Goal: Task Accomplishment & Management: Use online tool/utility

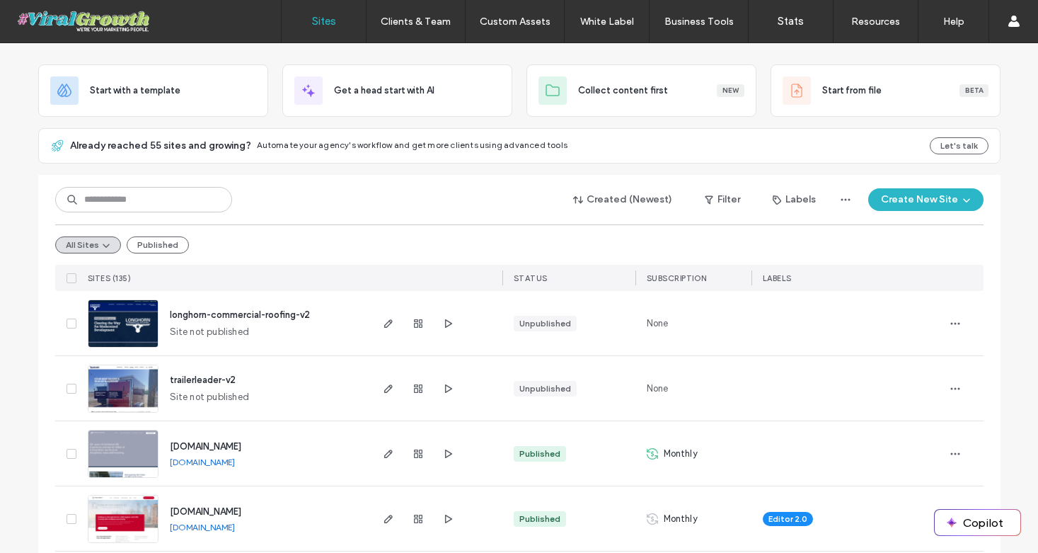
scroll to position [62, 0]
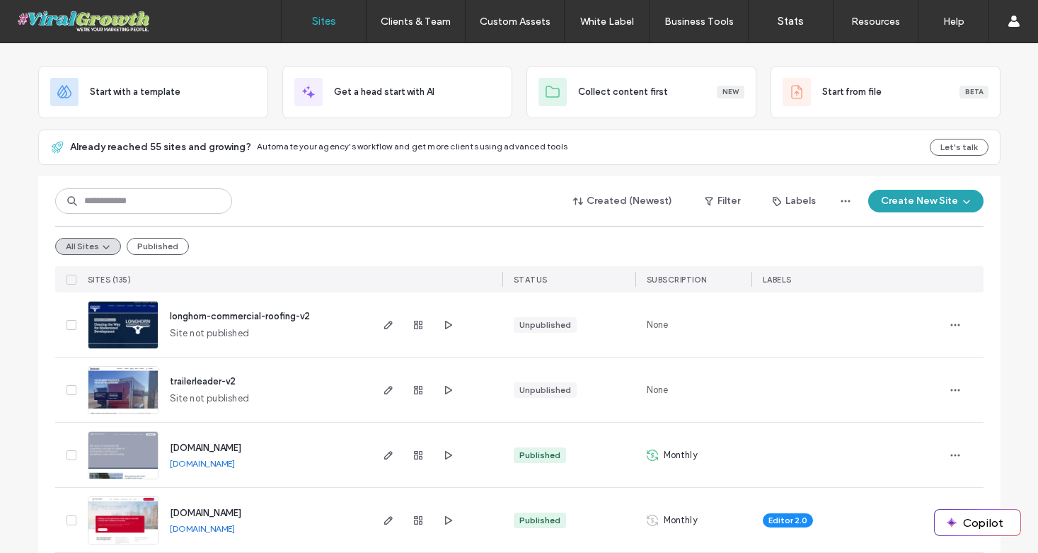
click at [931, 205] on button "Create New Site" at bounding box center [926, 201] width 115 height 23
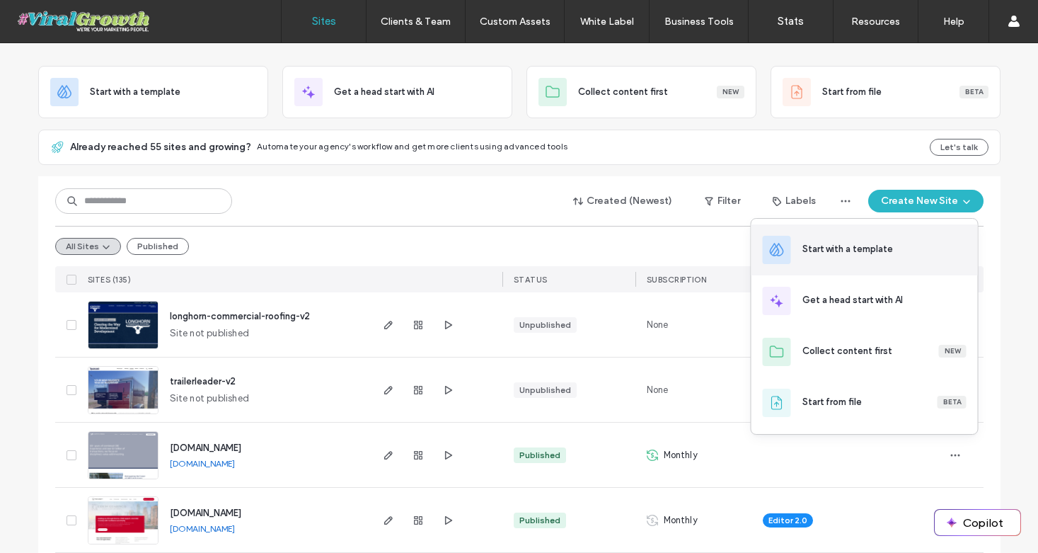
click at [869, 259] on div "Start with a template" at bounding box center [865, 249] width 227 height 51
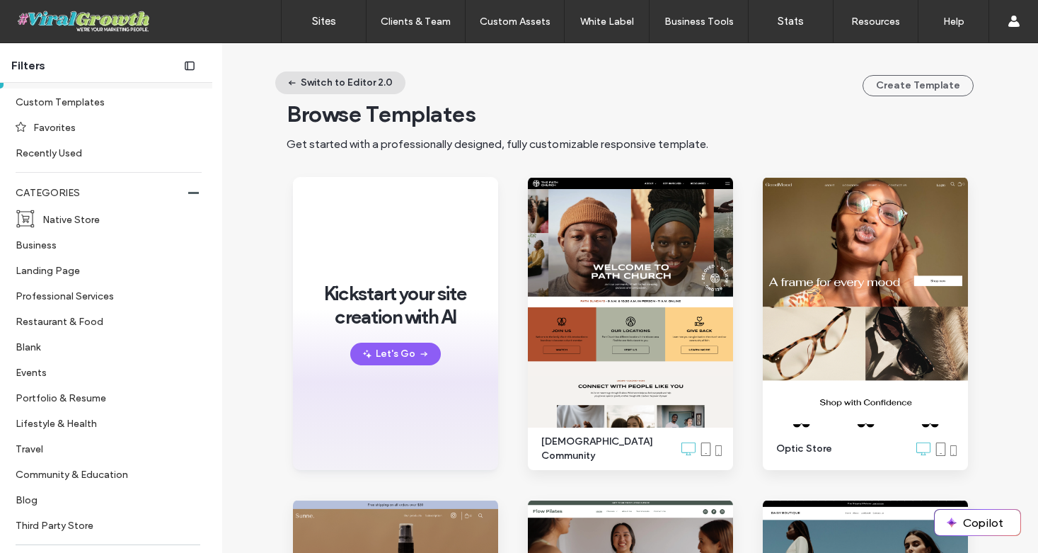
click at [333, 84] on button "Switch to Editor 2.0" at bounding box center [340, 82] width 130 height 23
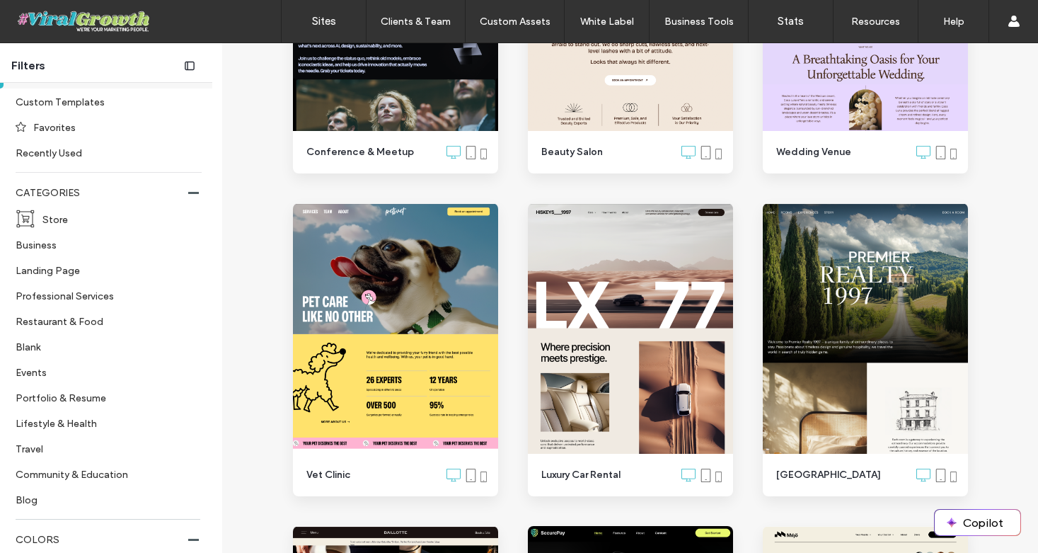
scroll to position [1061, 0]
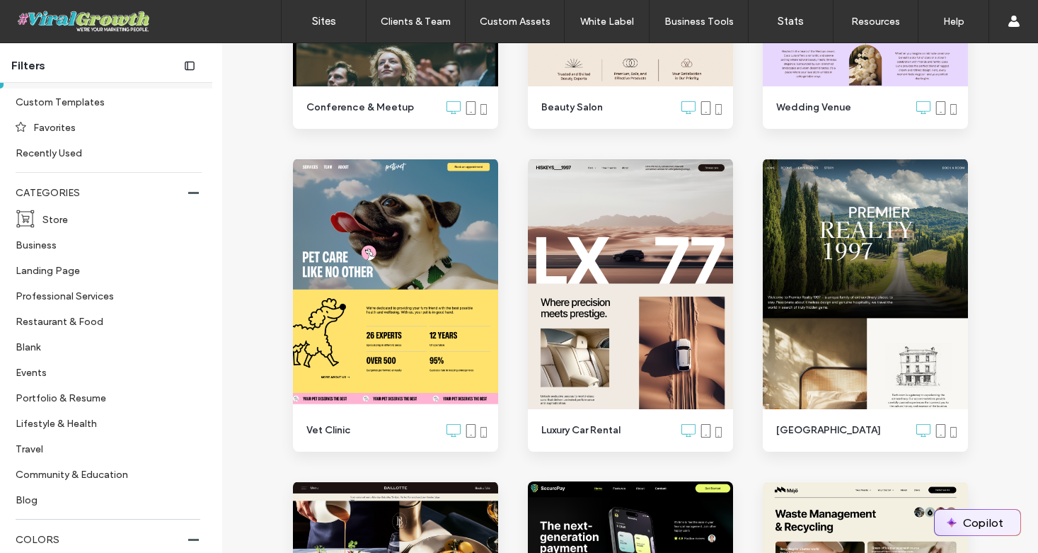
click at [980, 524] on button "Copilot" at bounding box center [978, 522] width 86 height 25
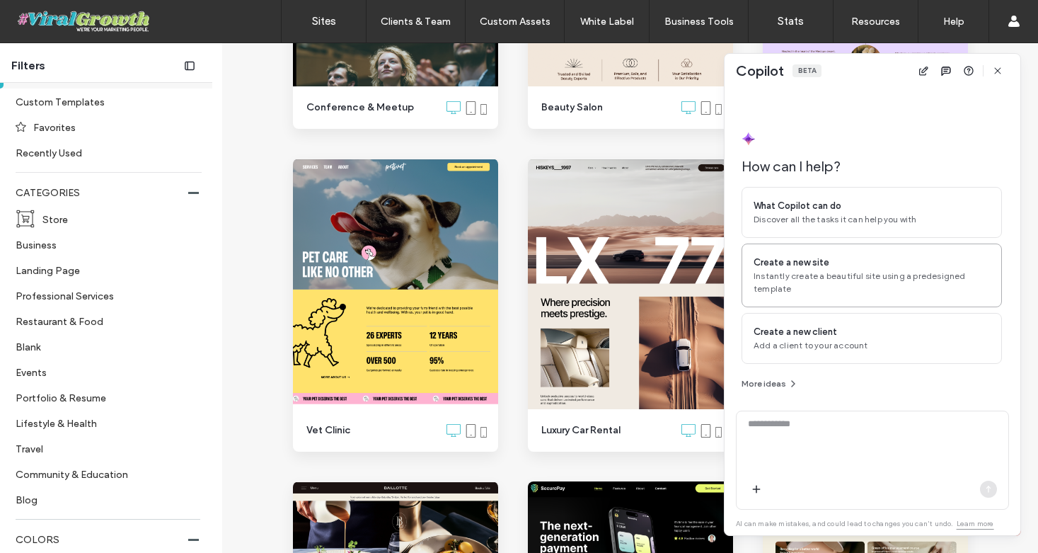
click at [850, 294] on span "Instantly create a beautiful site using a predesigned template" at bounding box center [872, 282] width 236 height 25
type textarea "**********"
click at [1001, 71] on icon "button" at bounding box center [997, 70] width 11 height 11
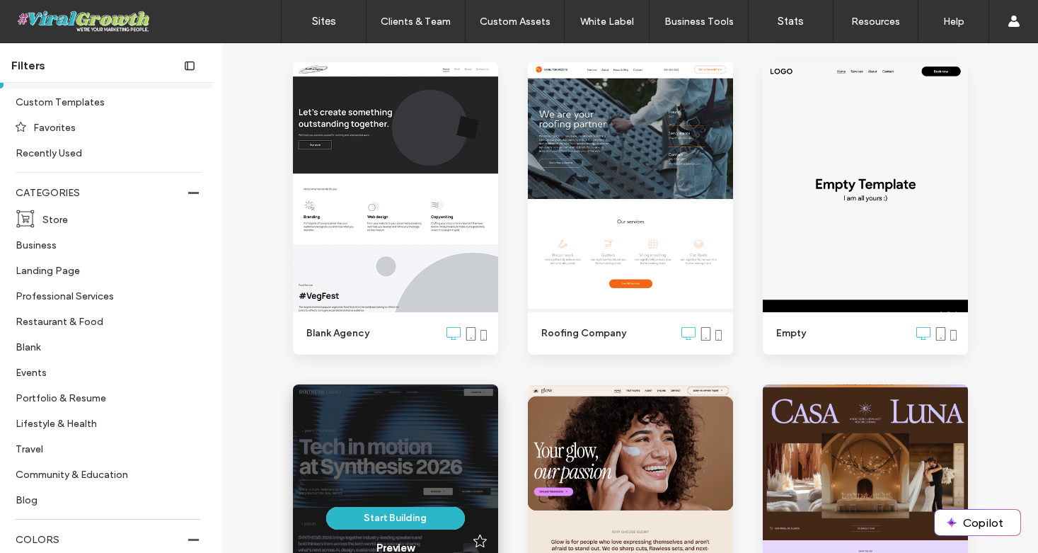
scroll to position [0, 0]
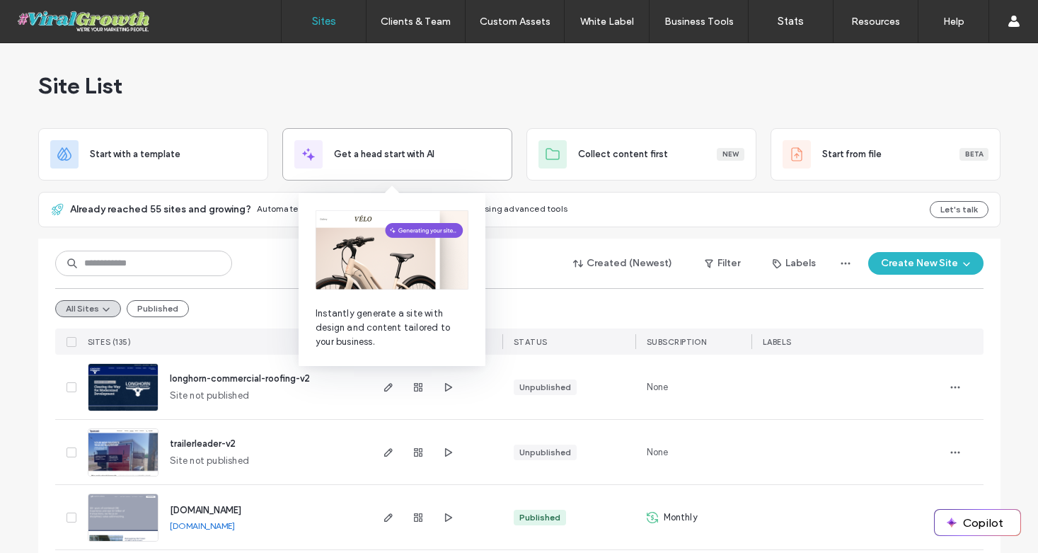
click at [372, 152] on span "Get a head start with AI" at bounding box center [384, 154] width 101 height 14
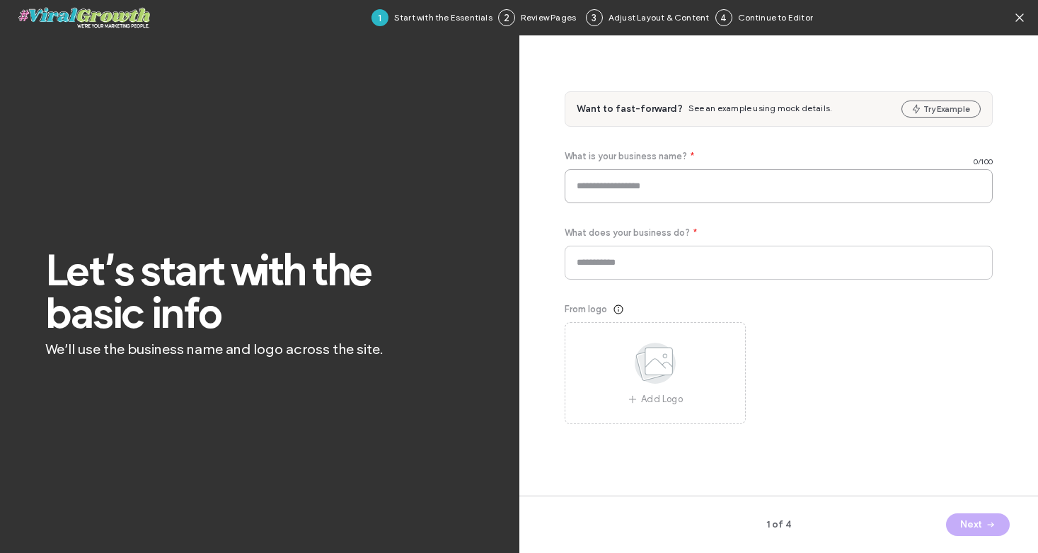
click at [708, 188] on input at bounding box center [779, 186] width 429 height 34
type input "**********"
click at [716, 265] on input at bounding box center [779, 263] width 429 height 34
type input "**********"
click at [874, 335] on div "From logo Add Logo" at bounding box center [779, 363] width 429 height 122
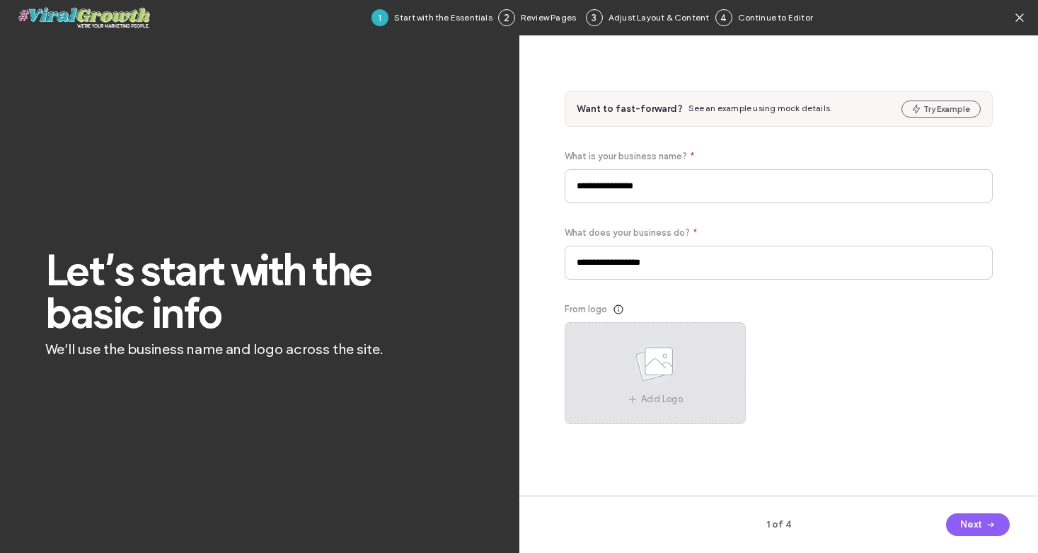
click at [707, 358] on div "Add Logo" at bounding box center [655, 373] width 181 height 102
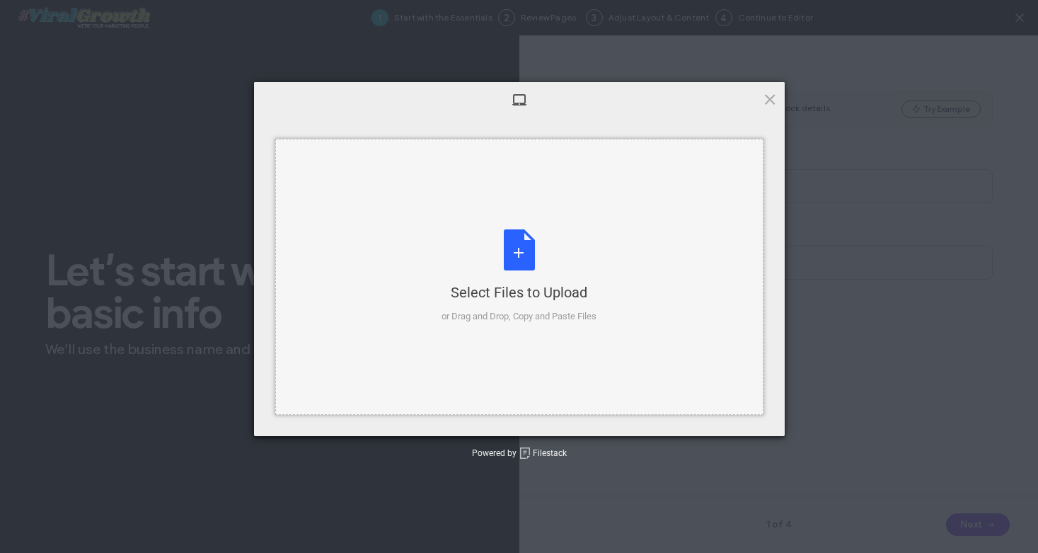
click at [501, 251] on div "Select Files to Upload or Drag and Drop, Copy and Paste Files" at bounding box center [519, 276] width 155 height 94
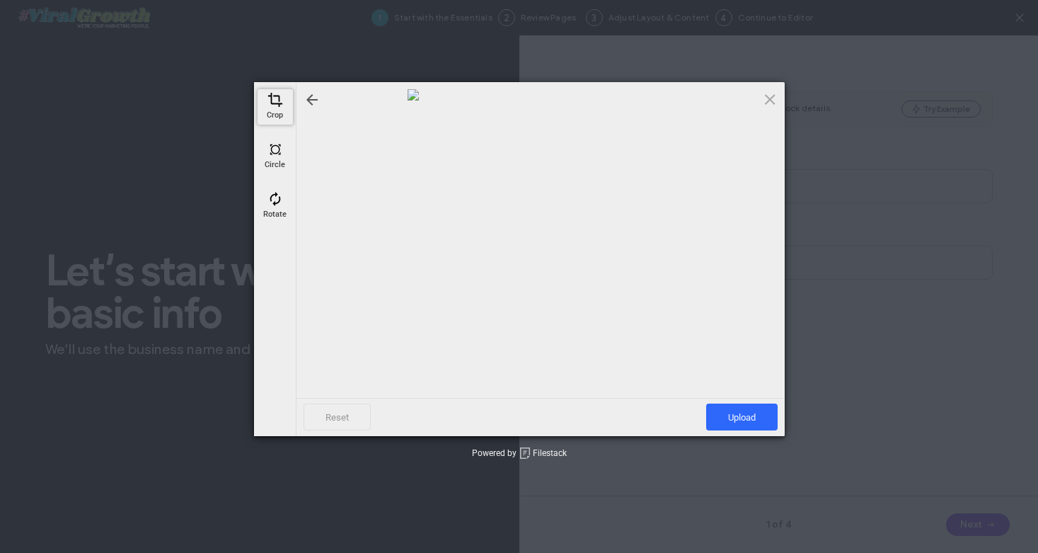
click at [275, 108] on span at bounding box center [276, 100] width 16 height 16
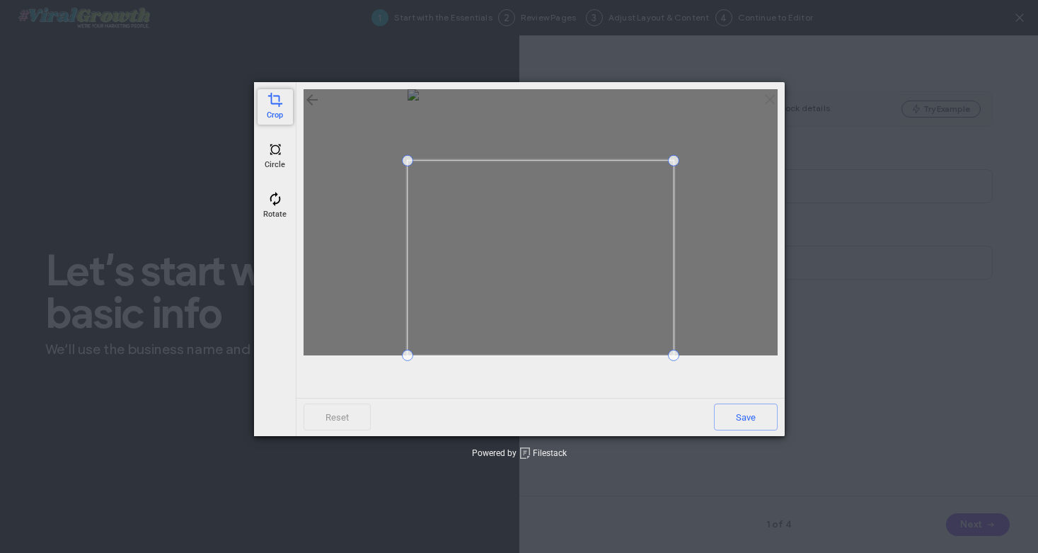
click at [689, 160] on div at bounding box center [541, 222] width 474 height 266
click at [680, 289] on span at bounding box center [673, 287] width 11 height 11
click at [403, 286] on span at bounding box center [407, 287] width 11 height 11
click at [741, 420] on span "Save" at bounding box center [746, 416] width 64 height 27
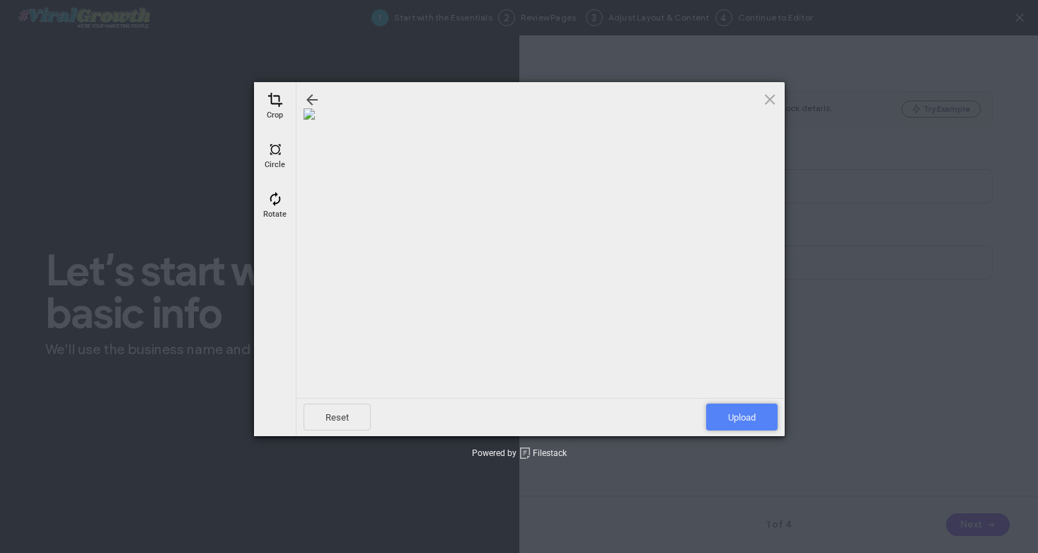
click at [737, 420] on span "Upload" at bounding box center [741, 416] width 71 height 27
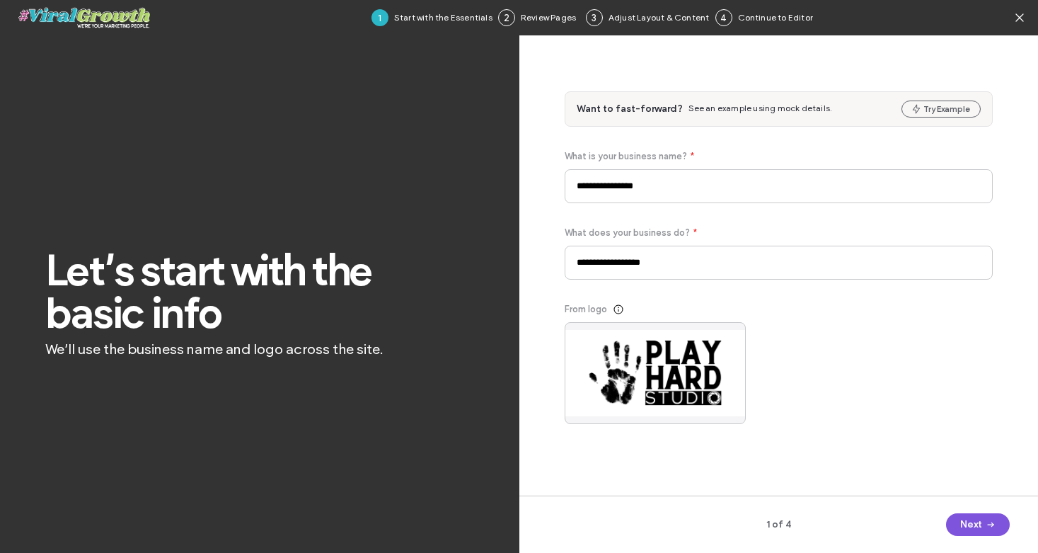
click at [978, 522] on button "Next" at bounding box center [978, 524] width 64 height 23
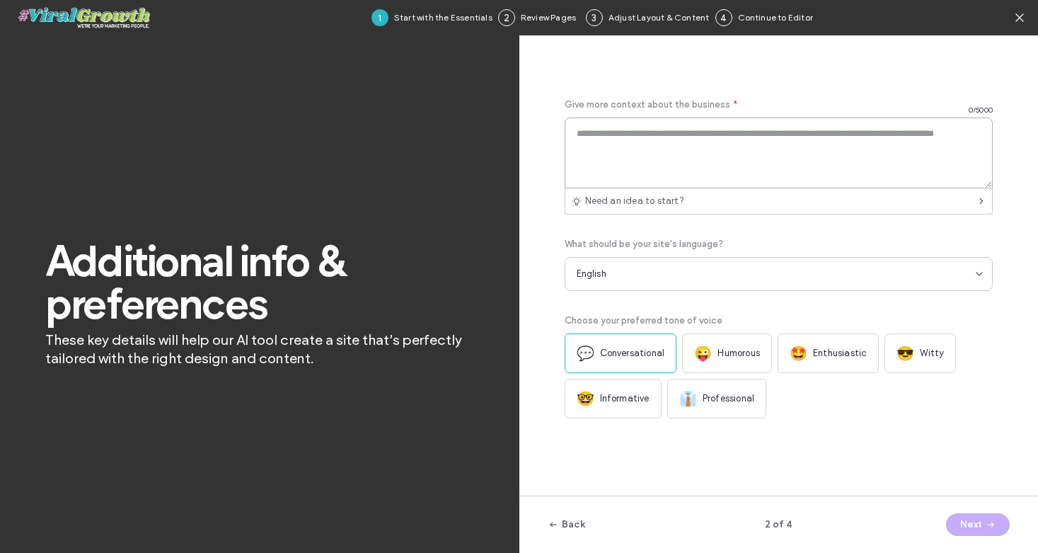
click at [666, 145] on textarea at bounding box center [779, 152] width 429 height 71
paste textarea "**********"
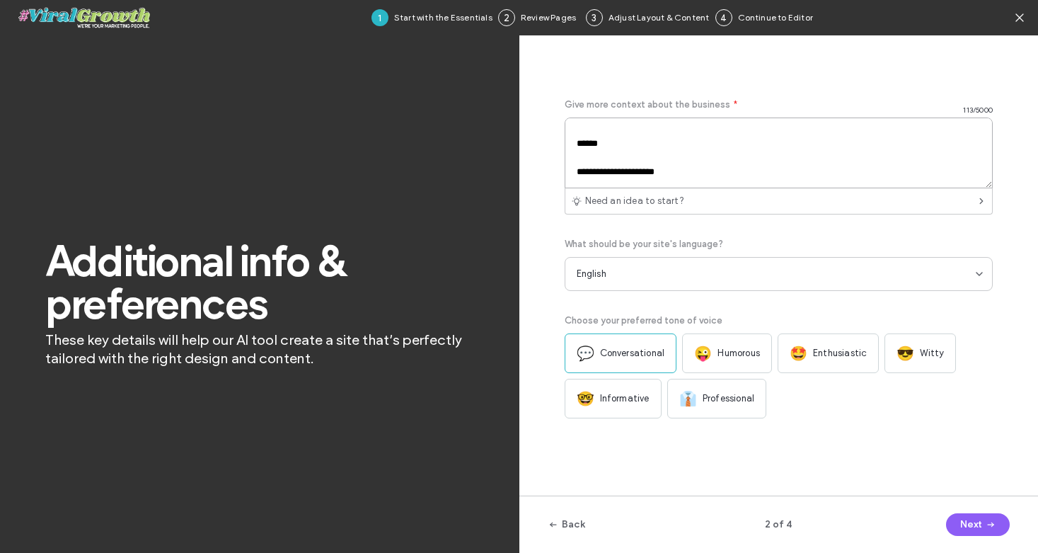
scroll to position [117, 0]
click at [683, 161] on textarea "**********" at bounding box center [779, 152] width 429 height 71
paste textarea "**********"
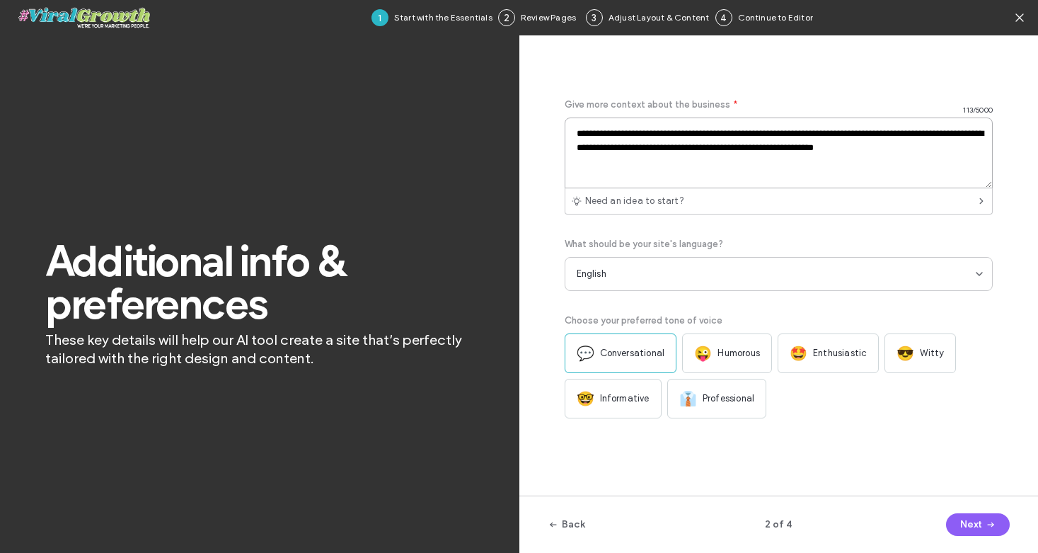
scroll to position [0, 0]
type textarea "**********"
click at [703, 401] on span "Professional" at bounding box center [729, 398] width 52 height 14
click at [737, 405] on span "Professional" at bounding box center [729, 398] width 52 height 14
click at [812, 430] on div "**********" at bounding box center [779, 275] width 429 height 422
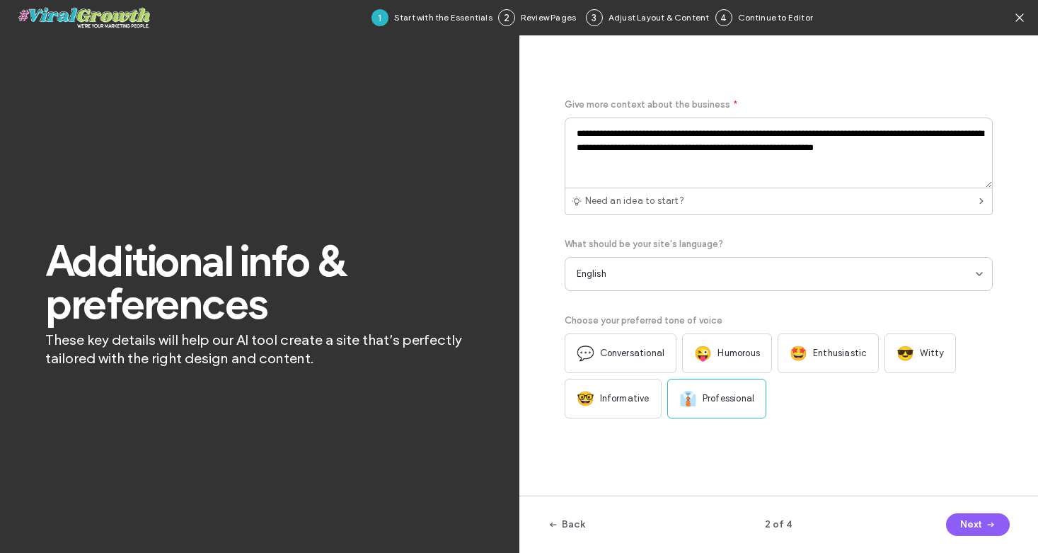
click at [736, 401] on span "Professional" at bounding box center [729, 398] width 52 height 14
click at [981, 523] on button "Next" at bounding box center [978, 524] width 64 height 23
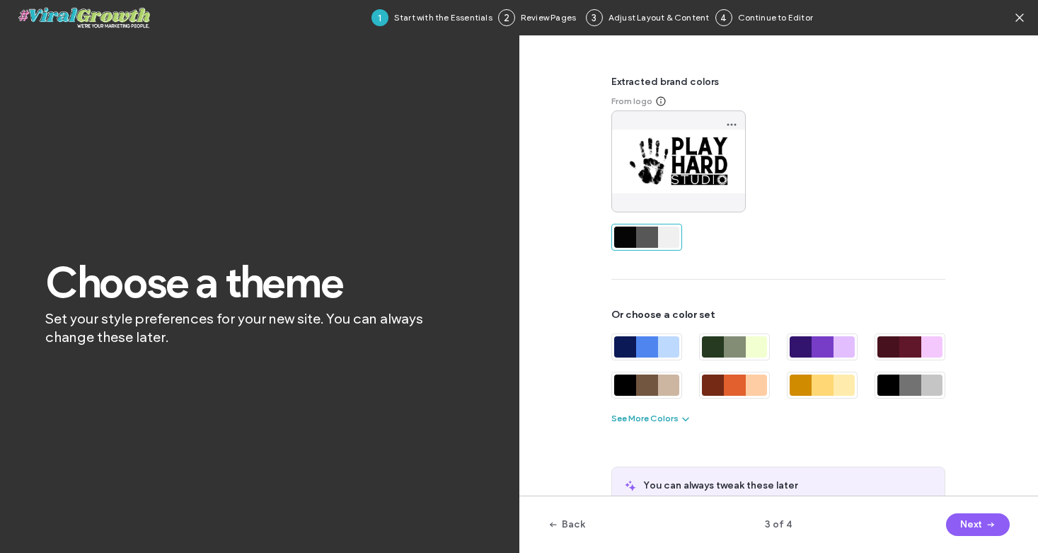
click at [660, 412] on button "See More Colors" at bounding box center [652, 418] width 80 height 17
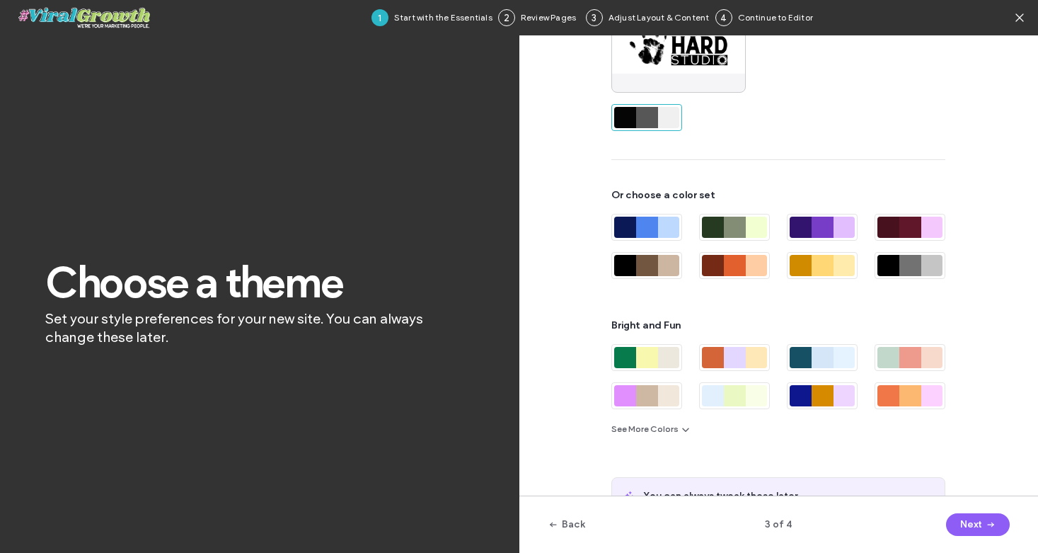
scroll to position [199, 0]
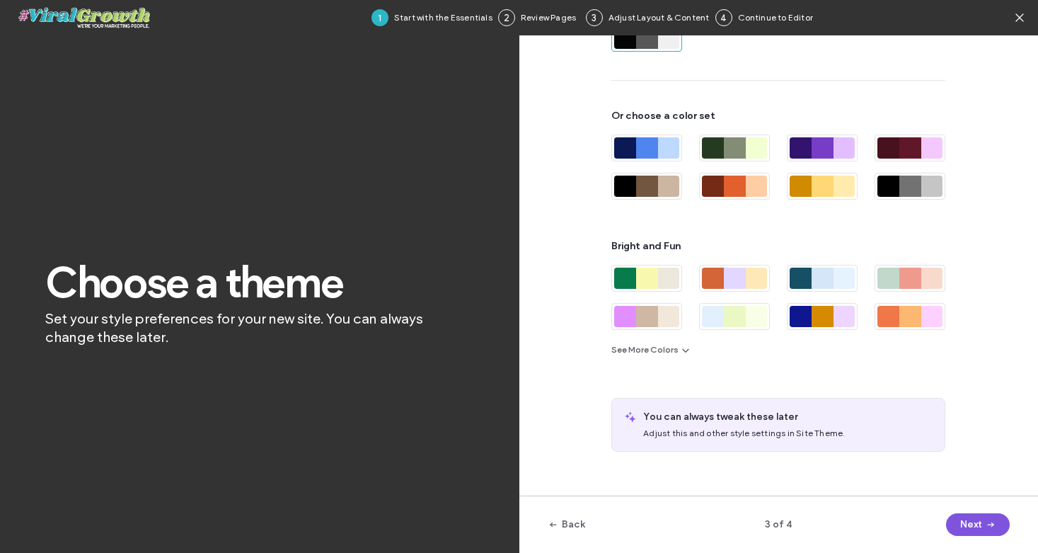
click at [968, 528] on button "Next" at bounding box center [978, 524] width 64 height 23
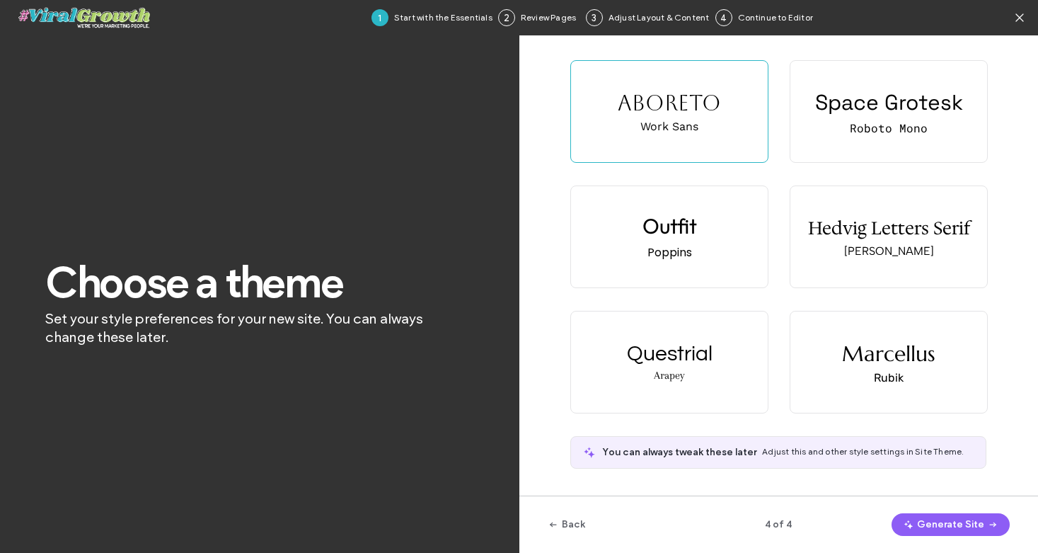
scroll to position [0, 0]
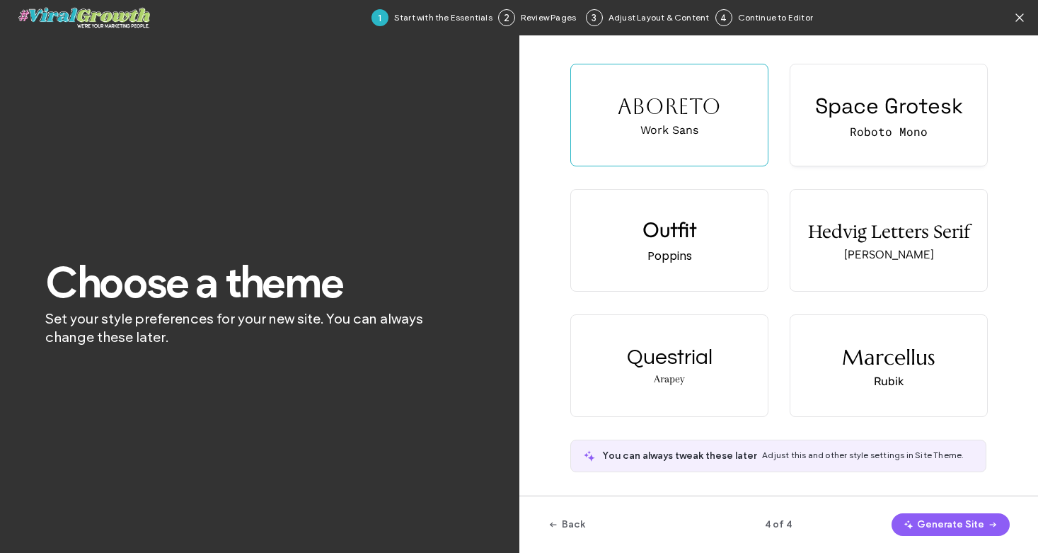
click at [859, 129] on div "Roboto Mono" at bounding box center [889, 131] width 78 height 15
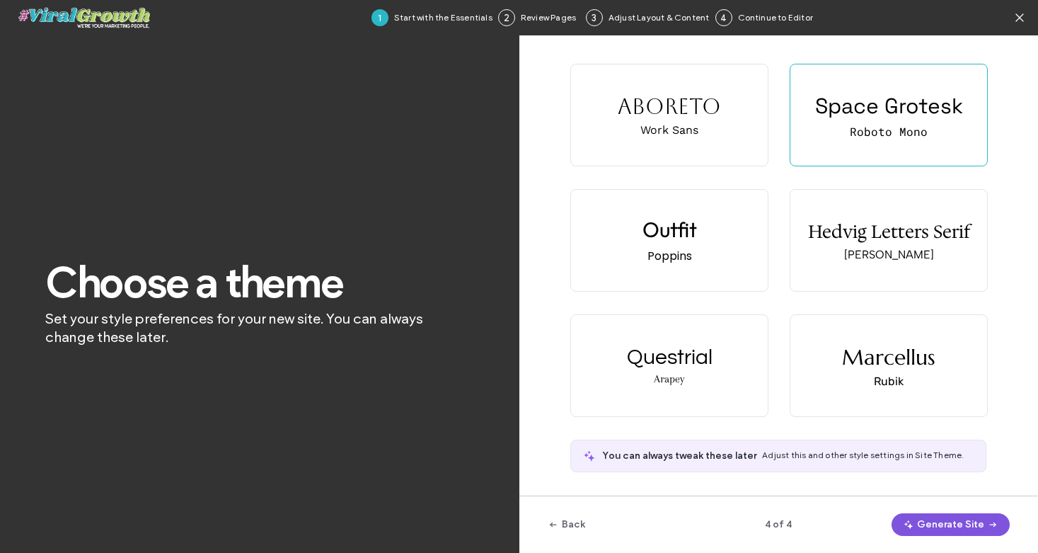
click at [948, 527] on button "Generate Site" at bounding box center [951, 524] width 118 height 23
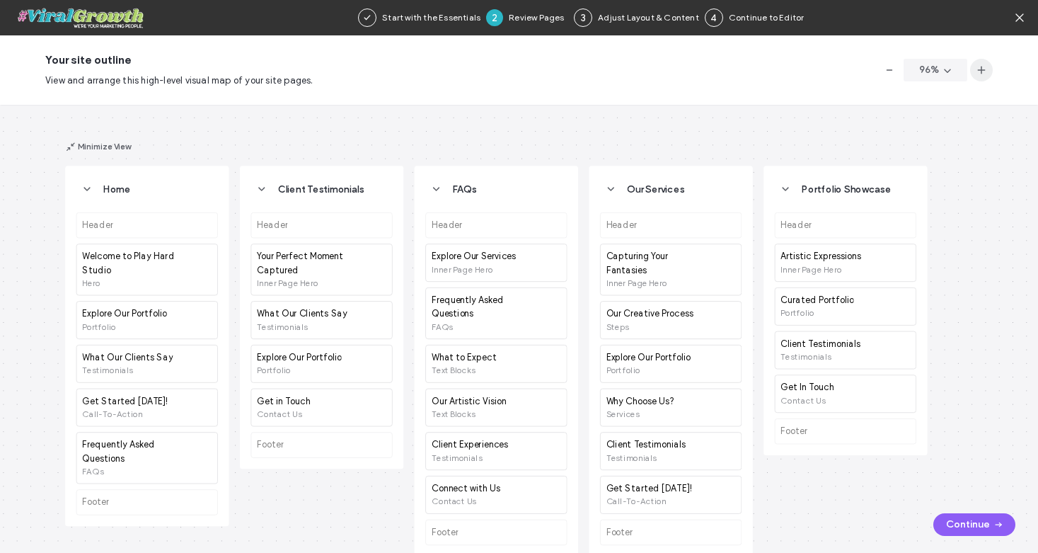
click at [982, 67] on icon "button" at bounding box center [981, 69] width 11 height 11
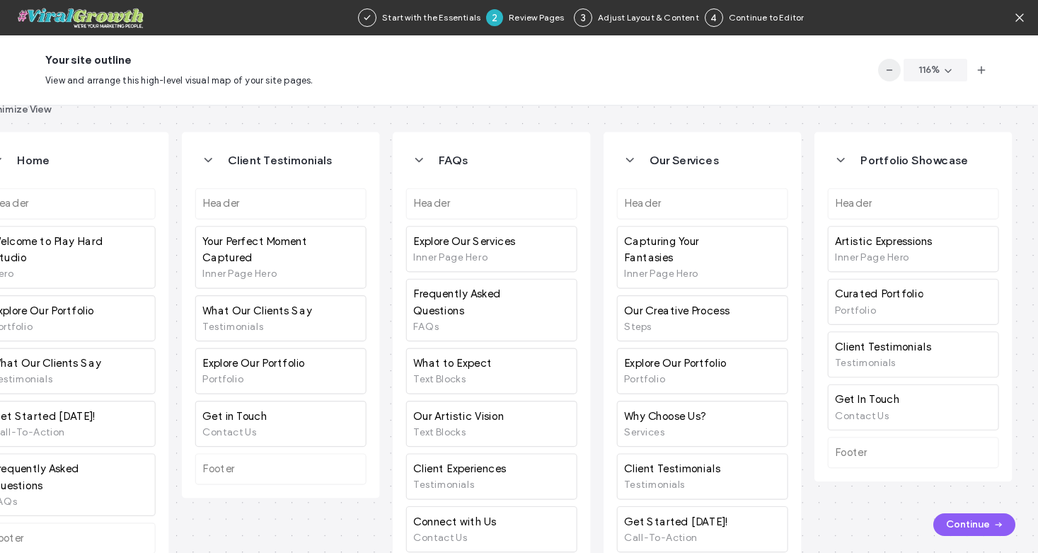
click at [890, 71] on icon "button" at bounding box center [889, 69] width 11 height 11
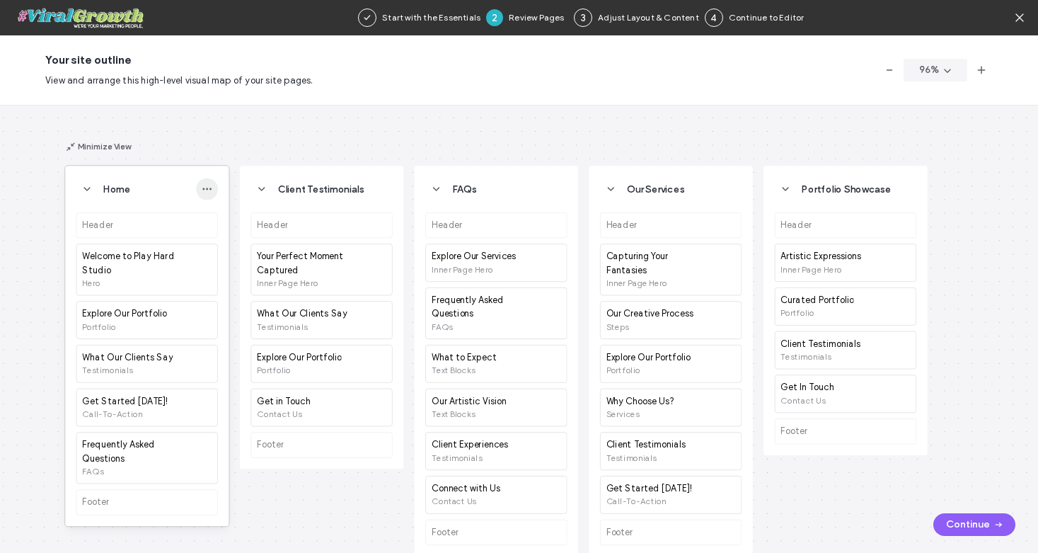
click at [207, 189] on use "button" at bounding box center [206, 189] width 9 height 2
click at [87, 184] on icon "button" at bounding box center [86, 188] width 11 height 11
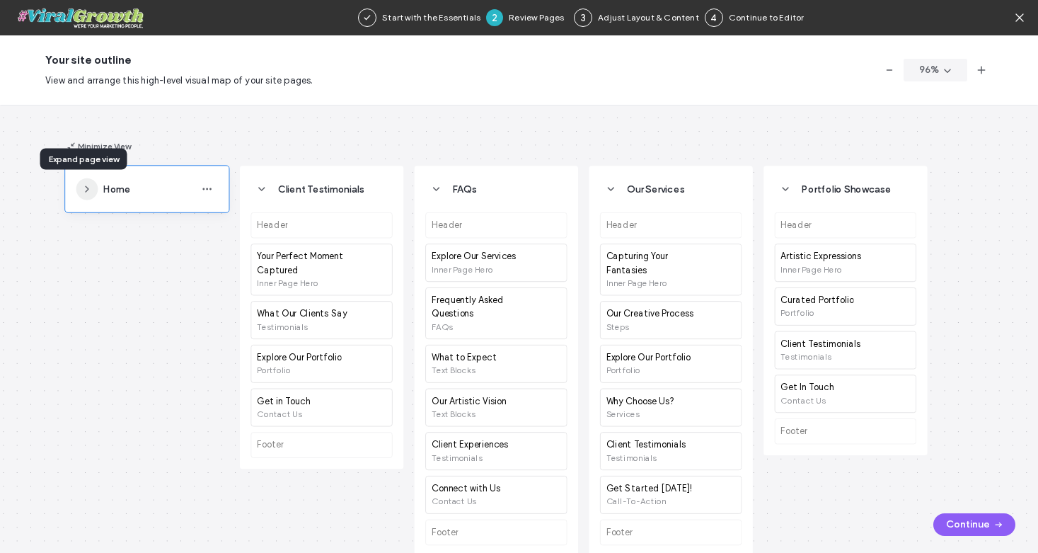
click at [87, 184] on icon "button" at bounding box center [86, 188] width 11 height 11
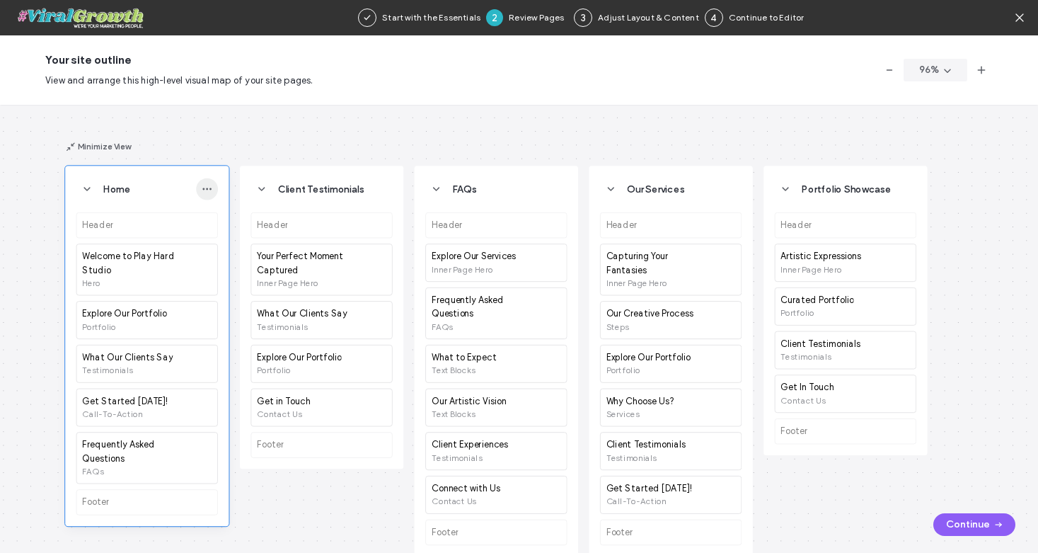
click at [207, 185] on icon "button" at bounding box center [207, 188] width 11 height 11
click at [387, 184] on span "button" at bounding box center [382, 189] width 22 height 22
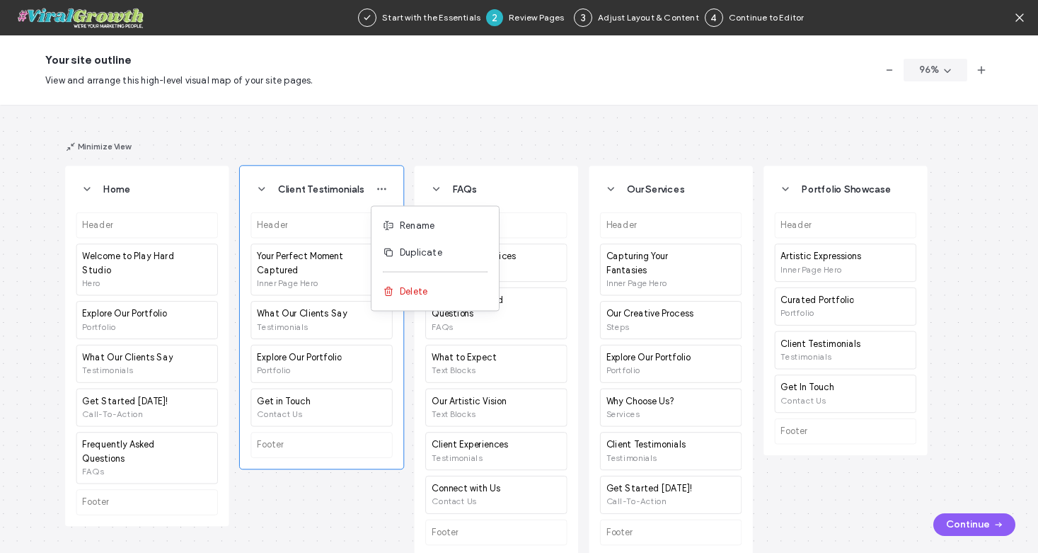
click at [621, 134] on div "Home Header Welcome to Play Hard Studio Hero Explore Our Portfolio Portfolio Wh…" at bounding box center [519, 329] width 1038 height 448
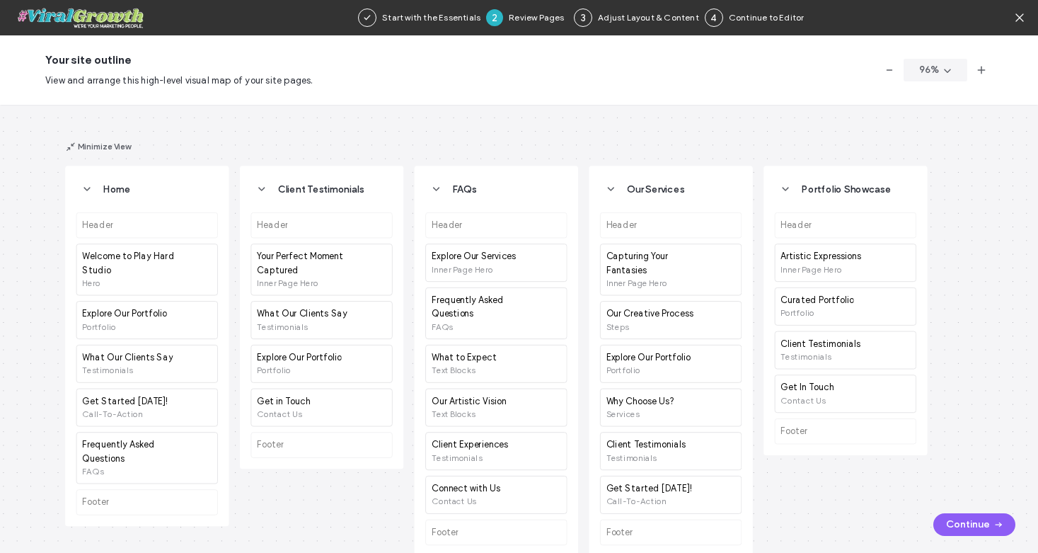
click at [583, 134] on div "Home Header Welcome to Play Hard Studio Hero Explore Our Portfolio Portfolio Wh…" at bounding box center [519, 329] width 1038 height 448
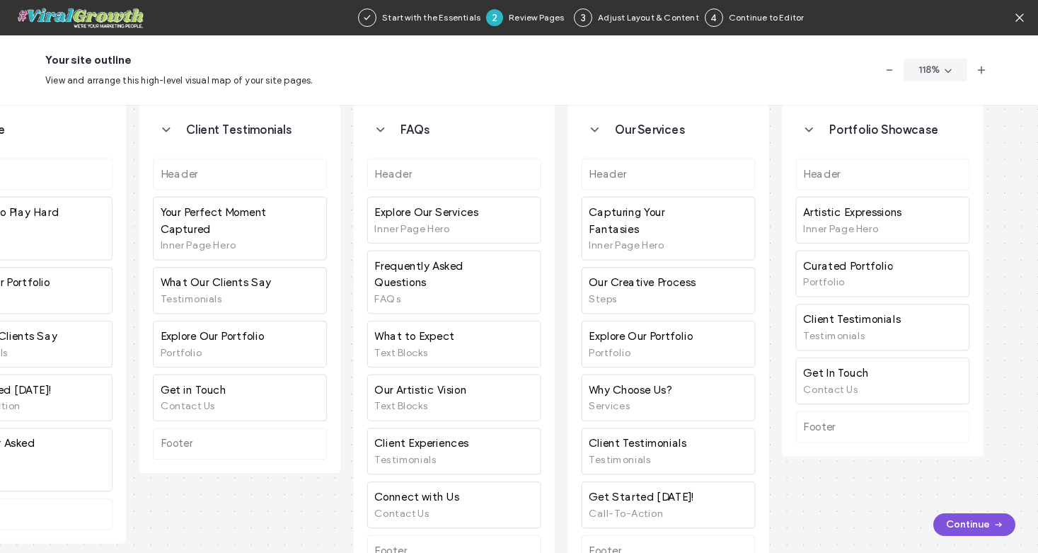
click at [956, 516] on button "Continue" at bounding box center [975, 524] width 82 height 23
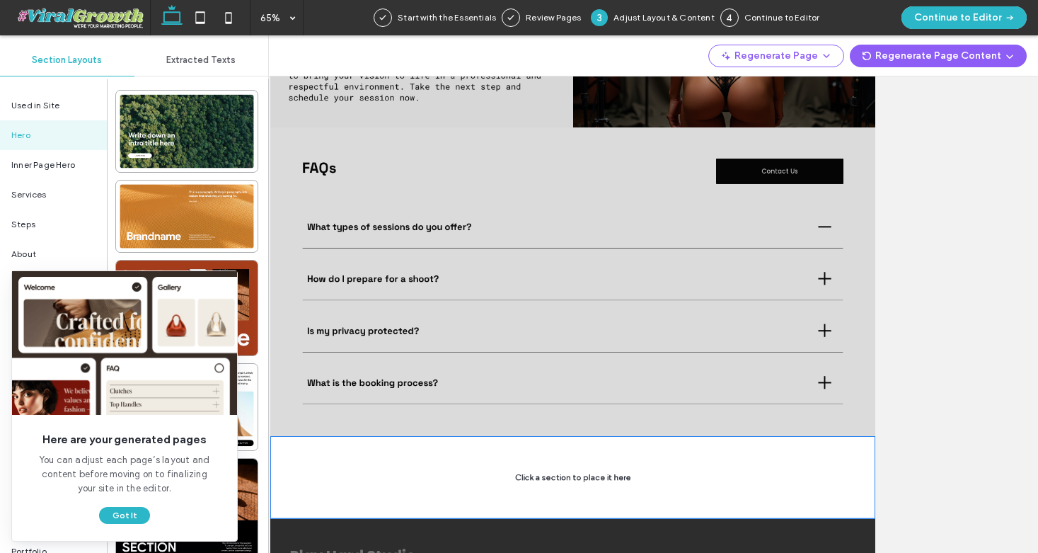
scroll to position [2143, 0]
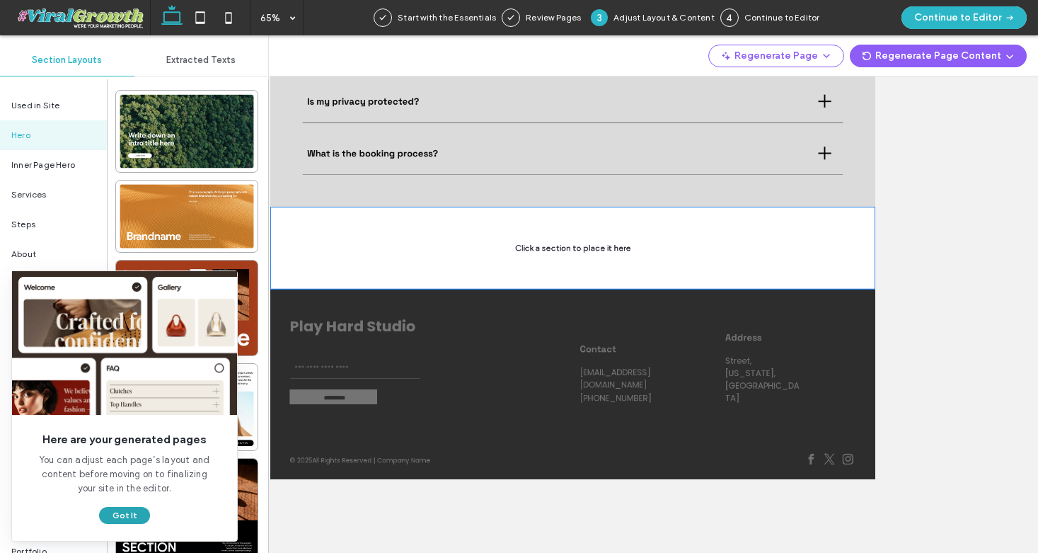
click at [124, 517] on button "Got It" at bounding box center [124, 515] width 51 height 17
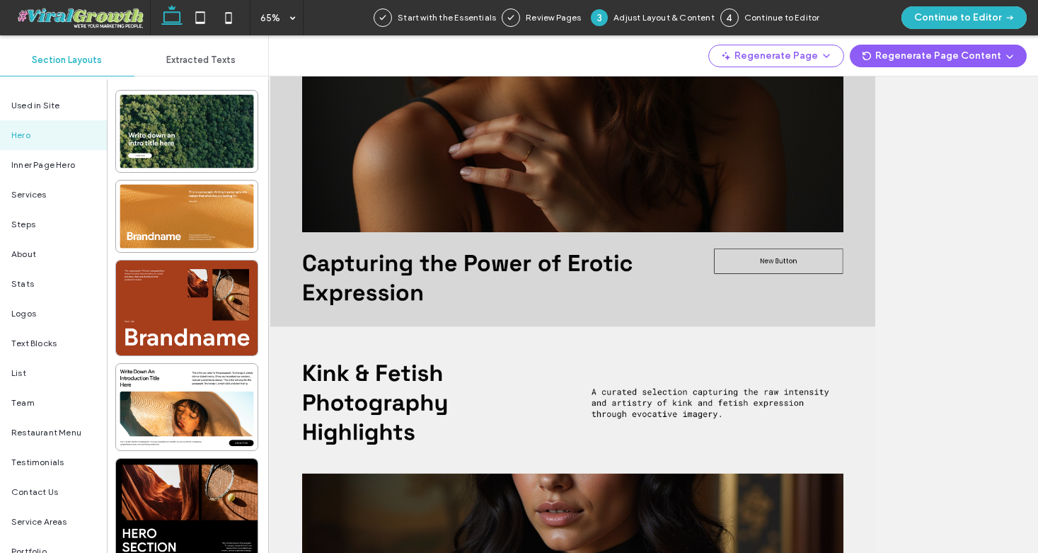
scroll to position [0, 0]
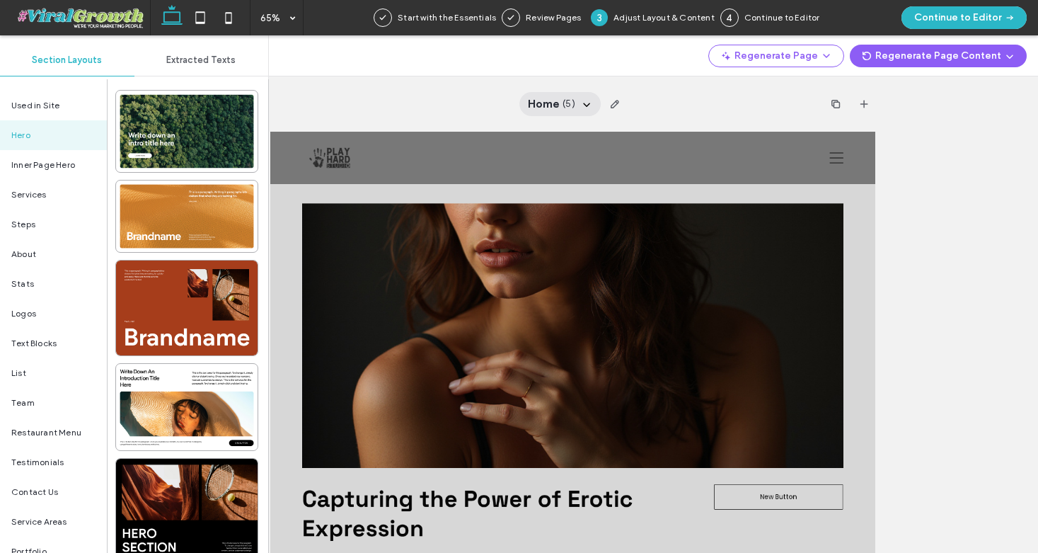
click at [591, 101] on icon at bounding box center [586, 103] width 11 height 11
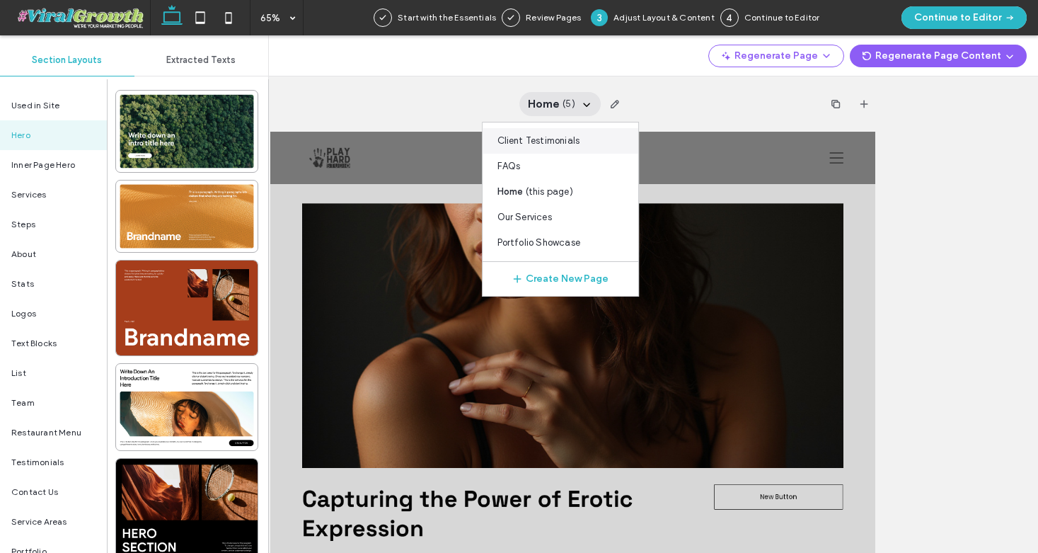
click at [559, 142] on span "Client Testimonials" at bounding box center [539, 141] width 83 height 14
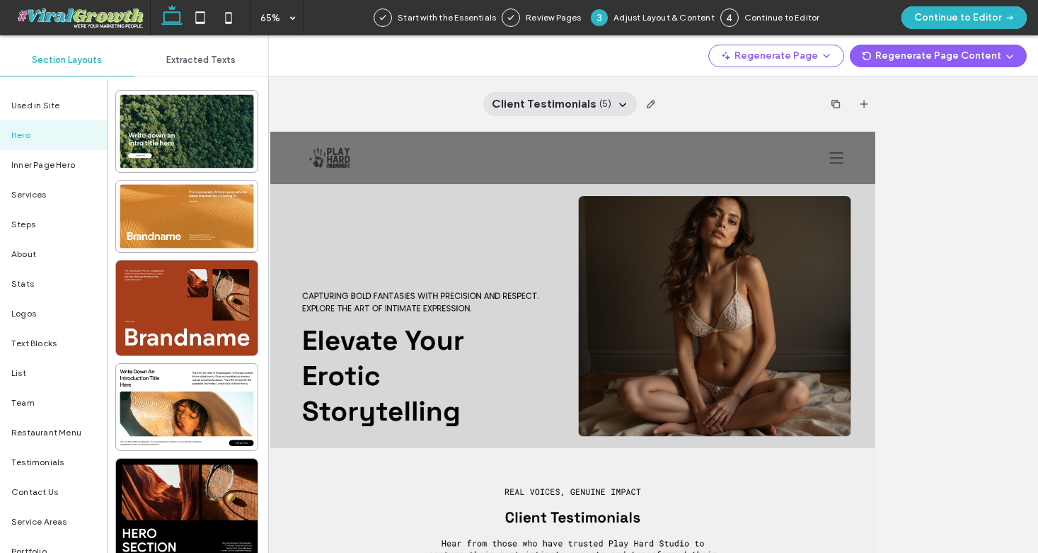
click at [602, 101] on span "( 5 )" at bounding box center [606, 104] width 13 height 14
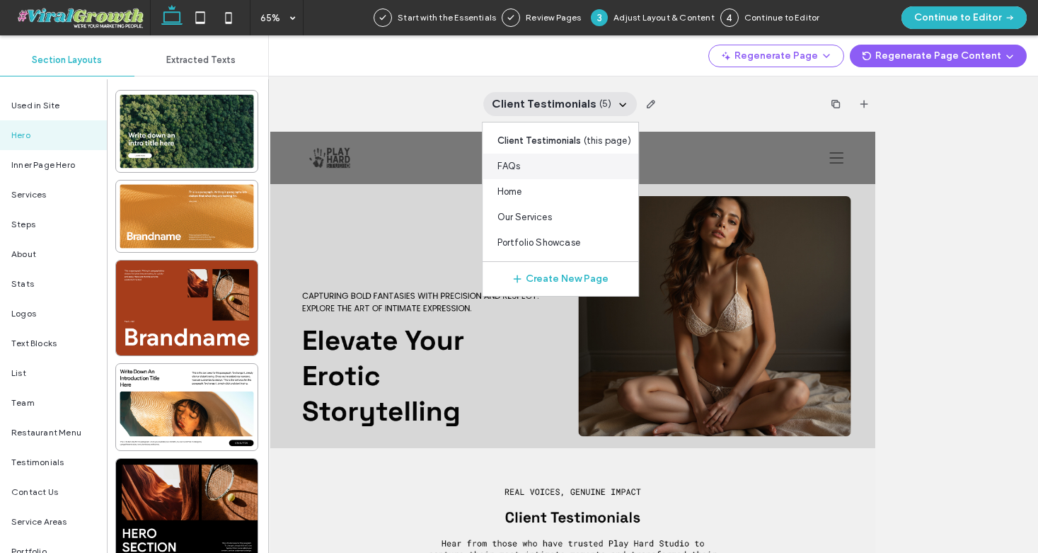
click at [543, 168] on div "FAQs" at bounding box center [561, 166] width 156 height 25
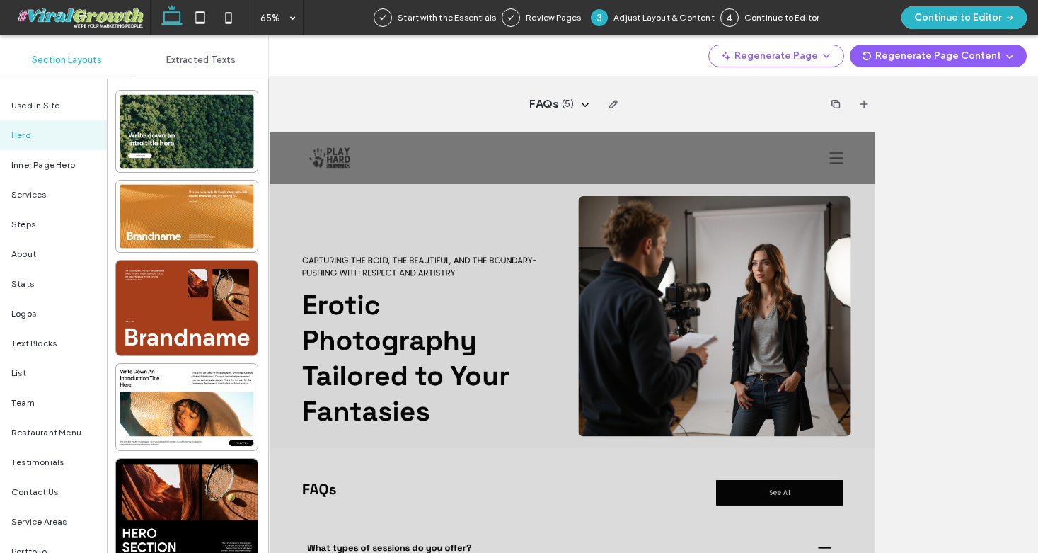
click at [77, 12] on span at bounding box center [80, 18] width 139 height 28
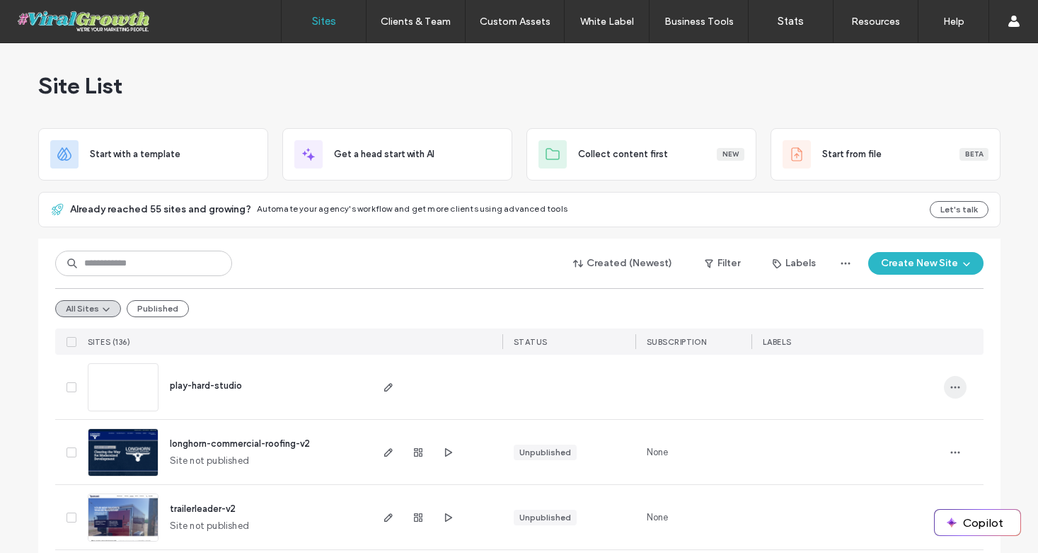
click at [954, 384] on icon "button" at bounding box center [955, 387] width 11 height 11
click at [893, 426] on span "Delete Site" at bounding box center [886, 424] width 48 height 14
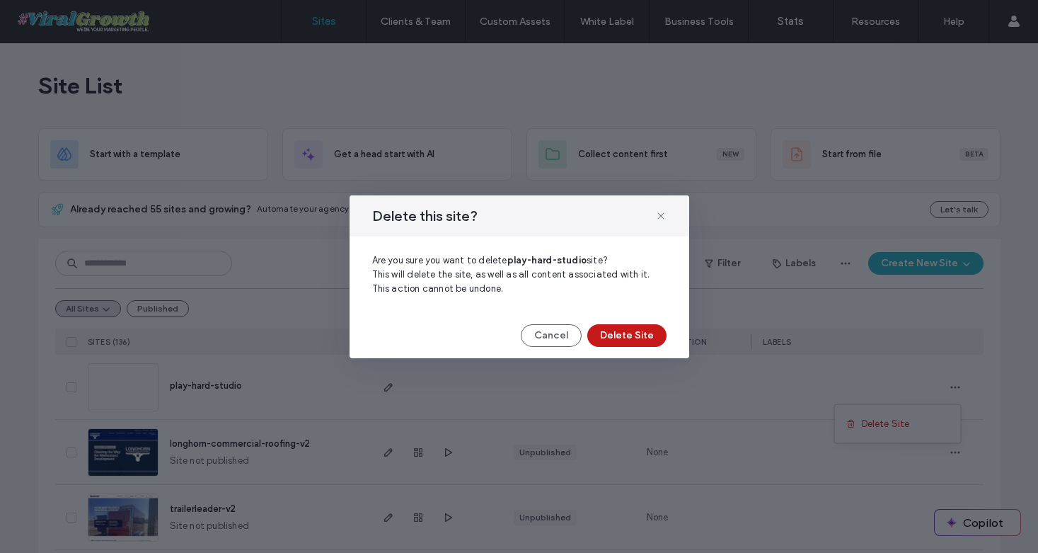
click at [641, 338] on button "Delete Site" at bounding box center [626, 335] width 79 height 23
